Goal: Navigation & Orientation: Find specific page/section

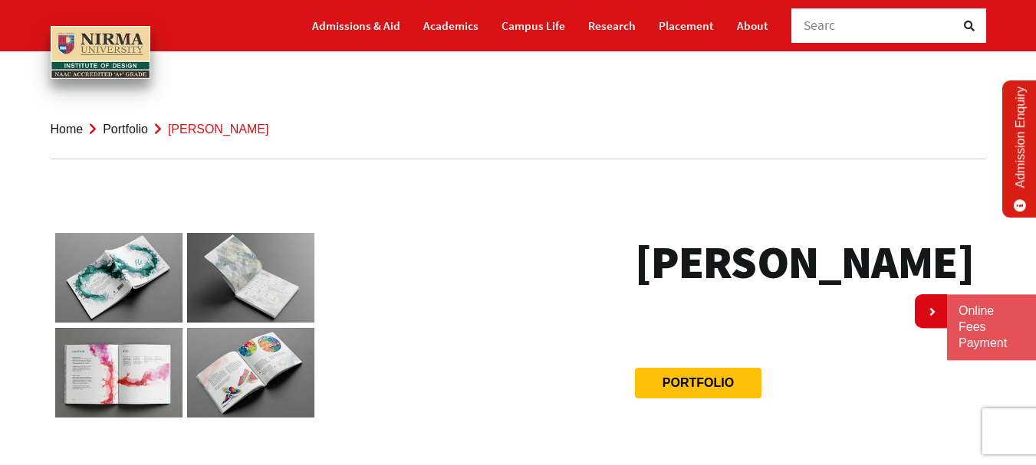
click at [126, 130] on link "Portfolio" at bounding box center [125, 129] width 45 height 13
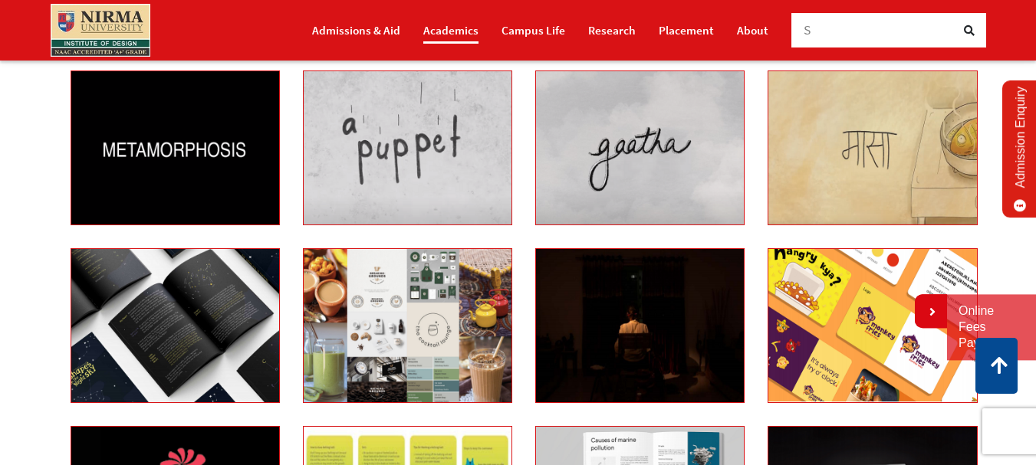
click at [448, 31] on link "Academics" at bounding box center [450, 30] width 55 height 27
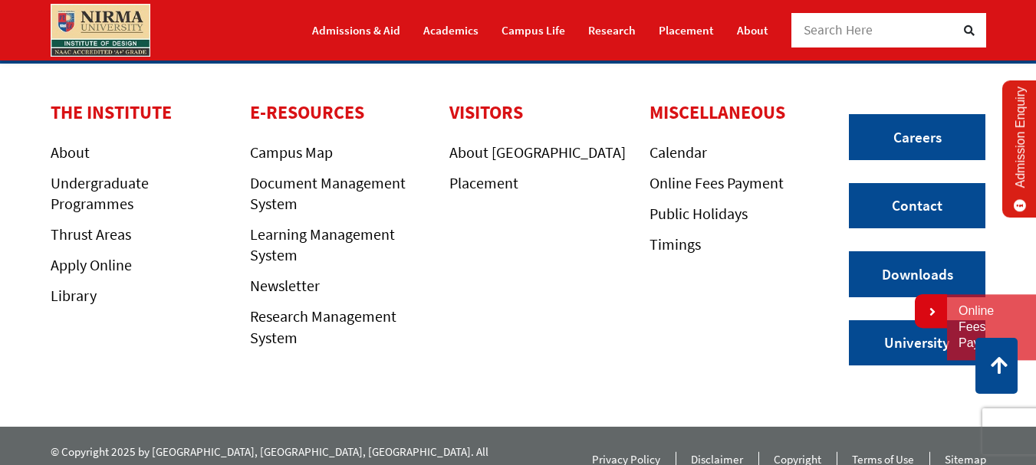
scroll to position [1651, 0]
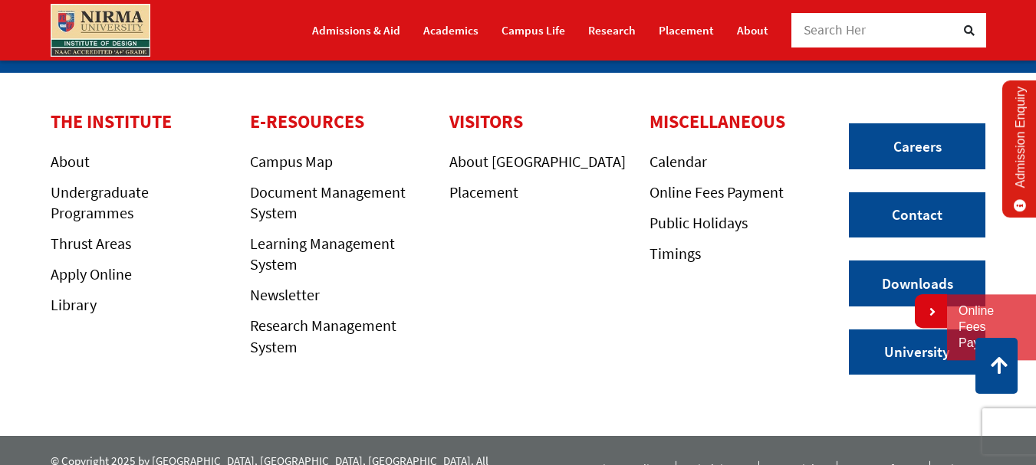
drag, startPoint x: 1042, startPoint y: 85, endPoint x: 278, endPoint y: 438, distance: 840.9
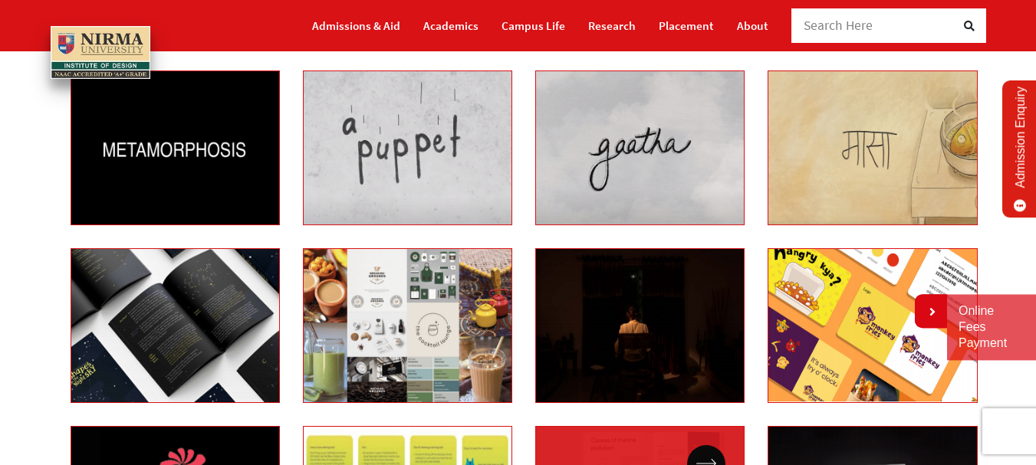
scroll to position [1152, 0]
